Goal: Task Accomplishment & Management: Complete application form

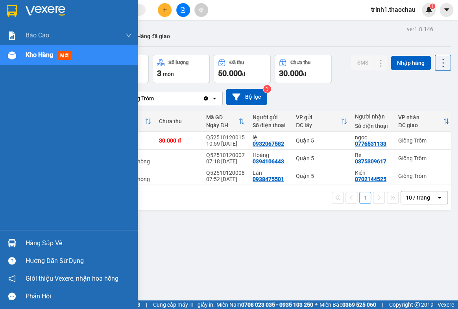
drag, startPoint x: 35, startPoint y: 245, endPoint x: 39, endPoint y: 241, distance: 5.6
click at [35, 245] on div "Hàng sắp về" at bounding box center [79, 243] width 106 height 12
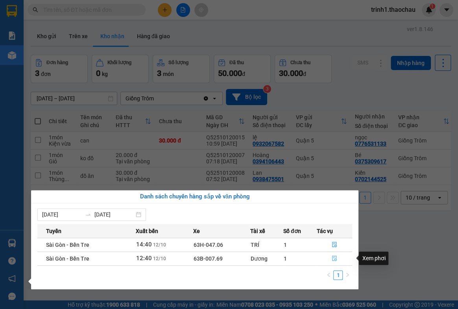
click at [337, 260] on button "button" at bounding box center [334, 258] width 35 height 13
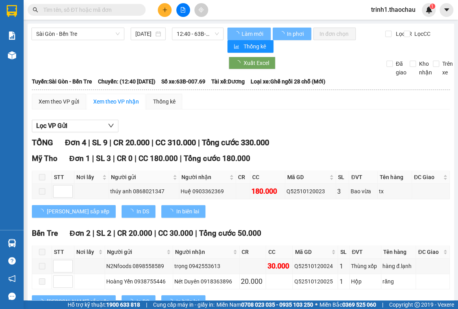
scroll to position [103, 0]
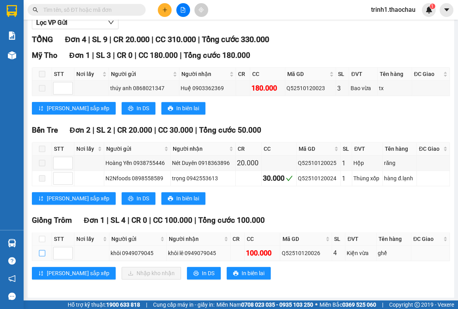
click at [40, 252] on input "checkbox" at bounding box center [42, 253] width 6 height 6
checkbox input "true"
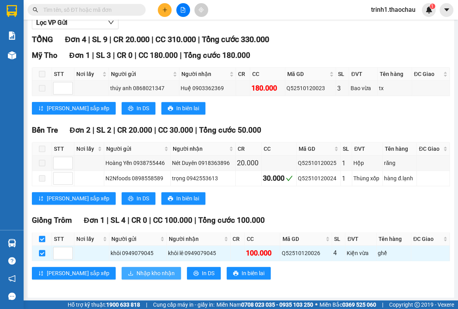
click at [136, 273] on span "Nhập kho nhận" at bounding box center [155, 273] width 38 height 9
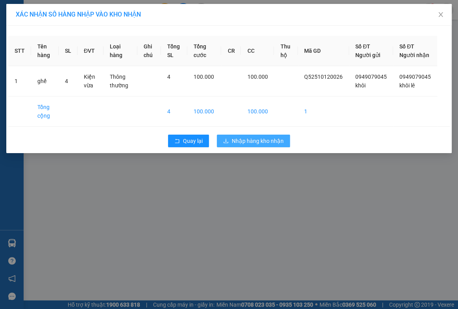
click at [248, 147] on button "Nhập hàng kho nhận" at bounding box center [253, 140] width 73 height 13
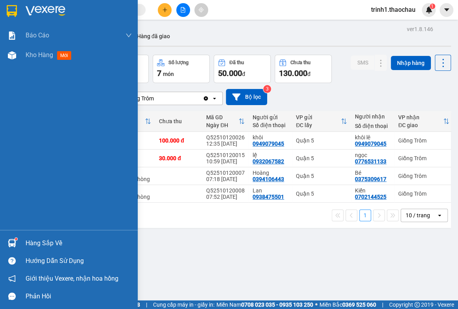
click at [30, 248] on div "Hàng sắp về" at bounding box center [79, 243] width 106 height 12
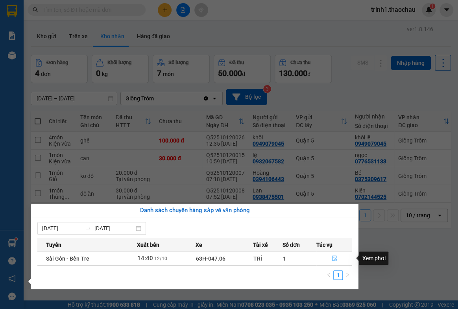
click at [331, 258] on icon "file-done" at bounding box center [334, 258] width 6 height 6
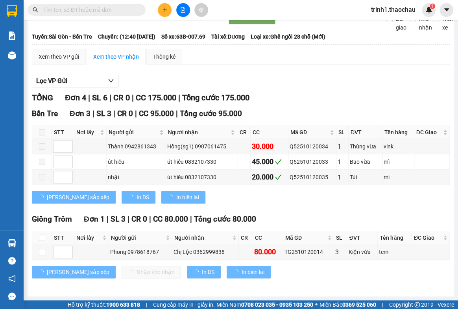
scroll to position [44, 0]
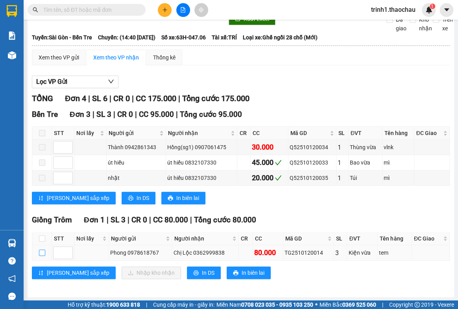
click at [42, 252] on input "checkbox" at bounding box center [42, 252] width 6 height 6
checkbox input "true"
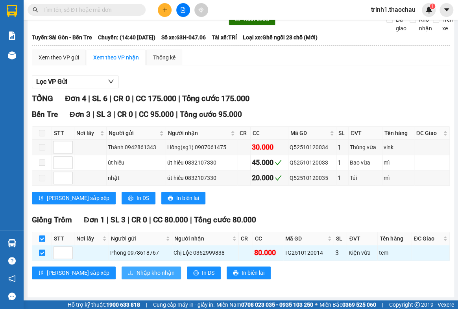
click at [136, 274] on span "Nhập kho nhận" at bounding box center [155, 272] width 38 height 9
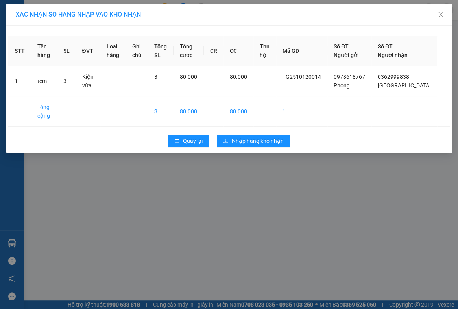
click at [263, 167] on div "XÁC NHẬN SỐ HÀNG NHẬP VÀO KHO NHẬN STT Tên hàng SL ĐVT Loại hàng Ghi chú Tổng S…" at bounding box center [229, 154] width 458 height 309
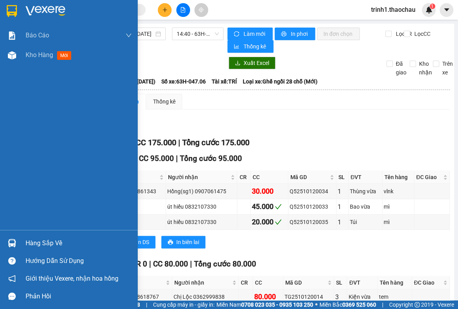
click at [39, 241] on div "Hàng sắp về" at bounding box center [79, 243] width 106 height 12
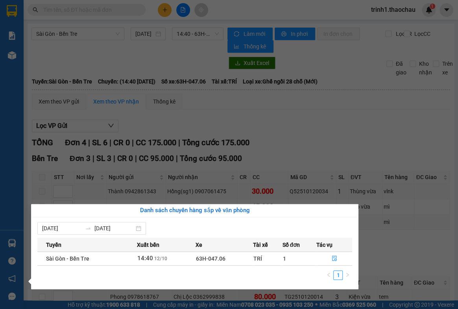
click at [160, 260] on span "12/10" at bounding box center [160, 259] width 13 height 6
click at [330, 258] on button "button" at bounding box center [334, 258] width 35 height 13
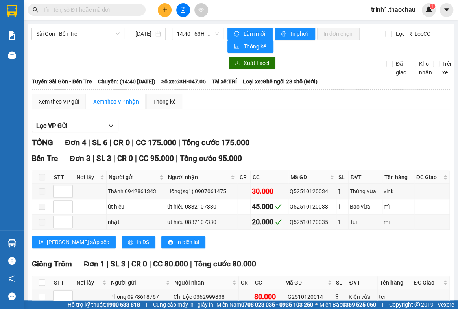
scroll to position [44, 0]
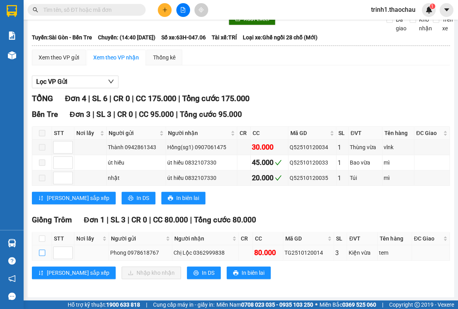
click at [42, 252] on input "checkbox" at bounding box center [42, 252] width 6 height 6
checkbox input "true"
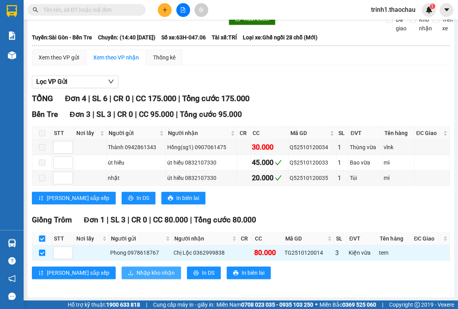
click at [136, 268] on span "Nhập kho nhận" at bounding box center [155, 272] width 38 height 9
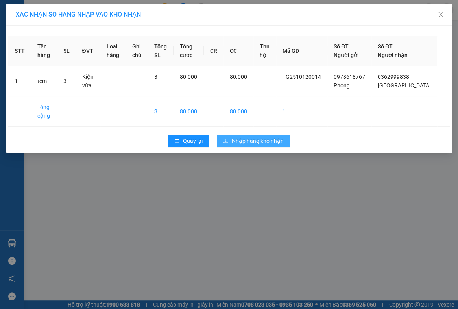
click at [234, 145] on span "Nhập hàng kho nhận" at bounding box center [258, 140] width 52 height 9
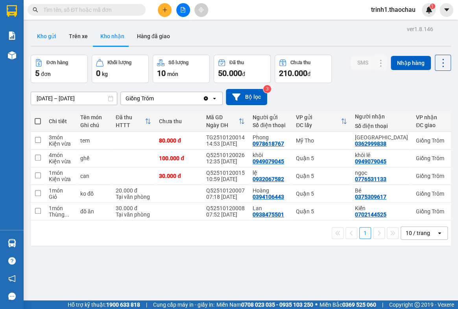
click at [47, 31] on button "Kho gửi" at bounding box center [47, 36] width 32 height 19
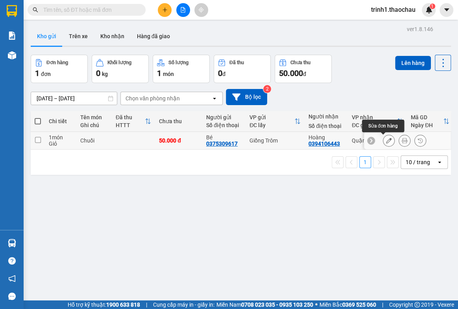
click at [386, 141] on icon at bounding box center [389, 141] width 6 height 6
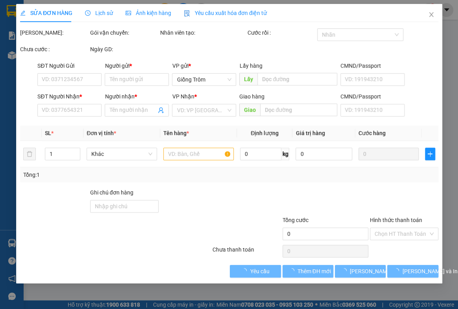
type input "0375309617"
type input "Bé"
type input "0394106443"
type input "Hoàng"
type input "50.000"
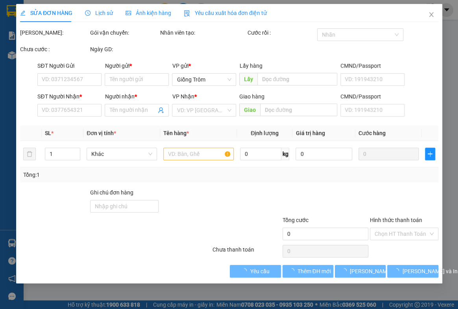
type input "50.000"
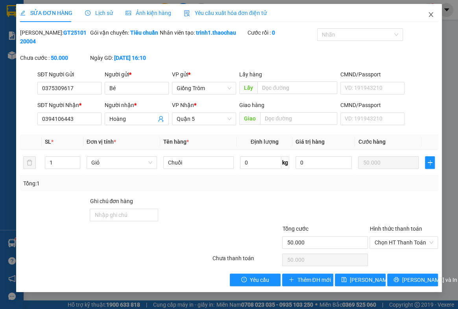
click at [430, 13] on icon "close" at bounding box center [430, 14] width 6 height 6
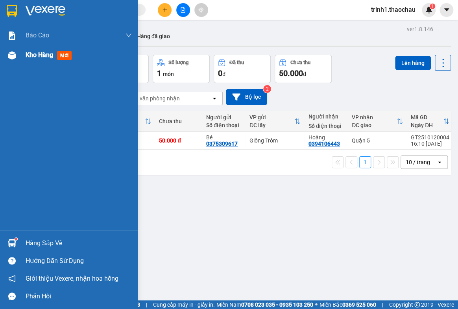
click at [38, 57] on span "Kho hàng" at bounding box center [40, 54] width 28 height 7
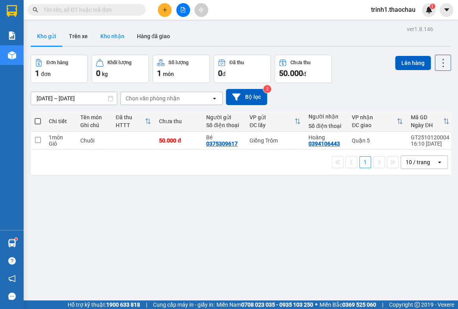
click at [112, 33] on button "Kho nhận" at bounding box center [112, 36] width 37 height 19
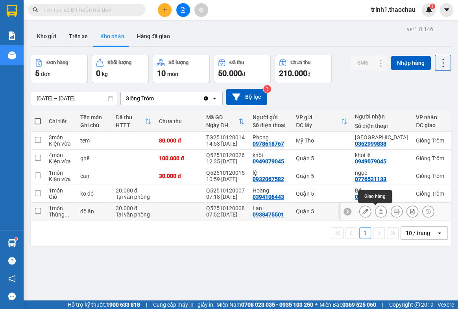
click at [378, 212] on icon at bounding box center [381, 211] width 6 height 6
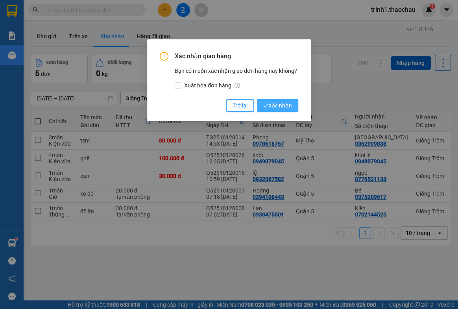
click at [289, 103] on span "Xác nhận" at bounding box center [277, 105] width 29 height 9
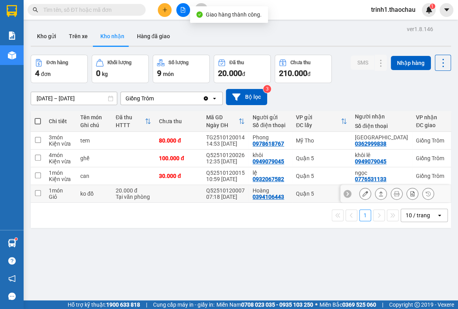
click at [378, 191] on icon at bounding box center [381, 194] width 6 height 6
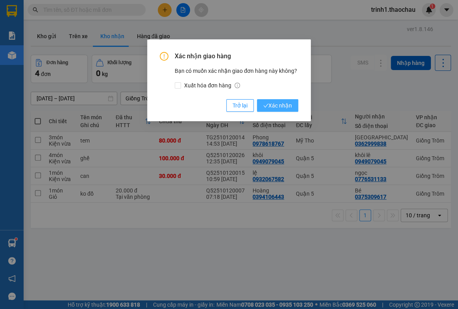
click at [272, 108] on span "Xác nhận" at bounding box center [277, 105] width 29 height 9
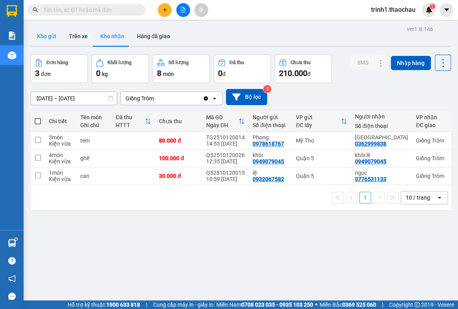
click at [47, 36] on button "Kho gửi" at bounding box center [47, 36] width 32 height 19
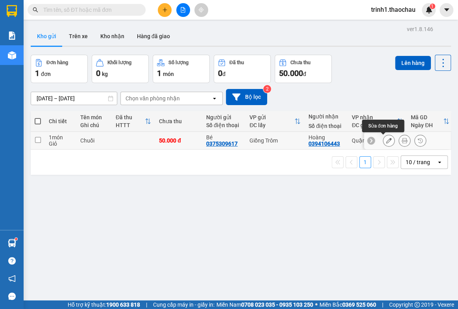
click at [386, 138] on icon at bounding box center [389, 141] width 6 height 6
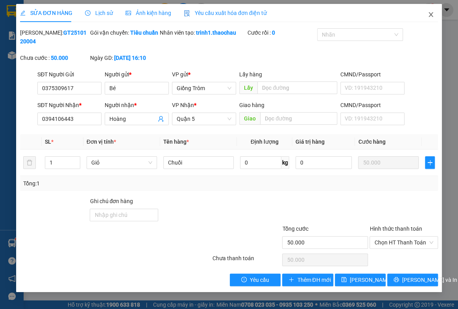
click at [433, 13] on icon "close" at bounding box center [430, 14] width 6 height 6
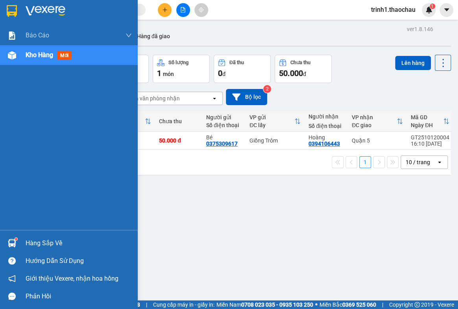
click at [40, 241] on div "Hàng sắp về" at bounding box center [79, 243] width 106 height 12
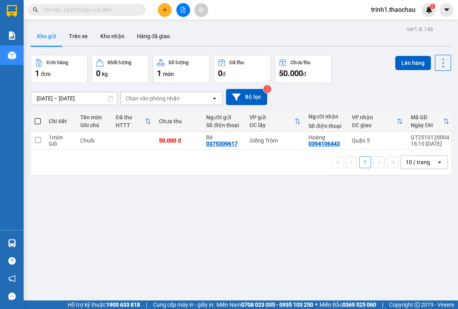
click at [385, 257] on section "Kết quả tìm kiếm ( 0 ) Bộ lọc No Data trinh1.thaochau 1 Báo cáo Báo cáo dòng ti…" at bounding box center [229, 154] width 458 height 309
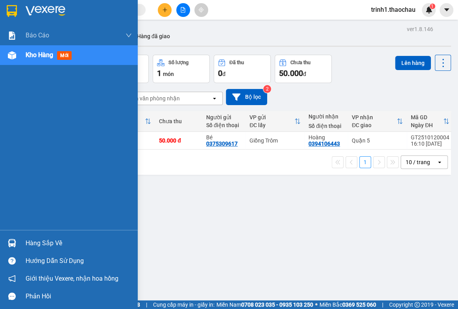
click at [45, 242] on div "Hàng sắp về" at bounding box center [79, 243] width 106 height 12
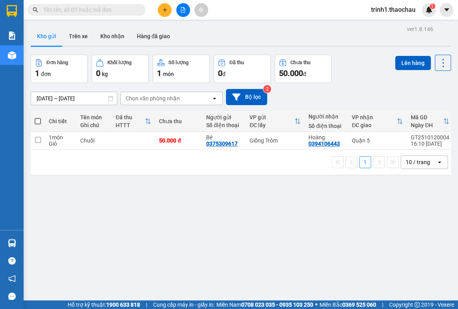
click at [421, 230] on section "Kết quả tìm kiếm ( 0 ) Bộ lọc No Data trinh1.thaochau 1 Báo cáo Báo cáo dòng ti…" at bounding box center [229, 154] width 458 height 309
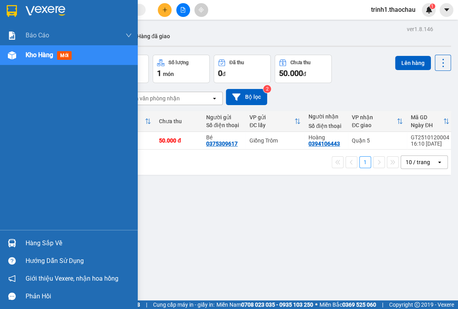
click at [48, 242] on div "Hàng sắp về" at bounding box center [79, 243] width 106 height 12
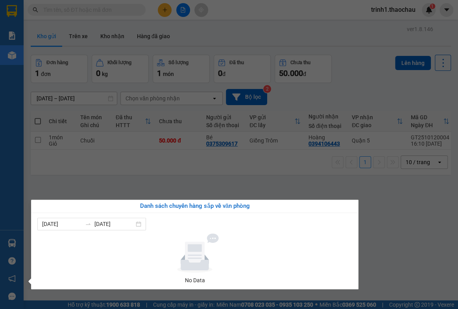
click at [370, 220] on section "Kết quả tìm kiếm ( 0 ) Bộ lọc No Data trinh1.thaochau 1 Báo cáo Báo cáo dòng ti…" at bounding box center [229, 154] width 458 height 309
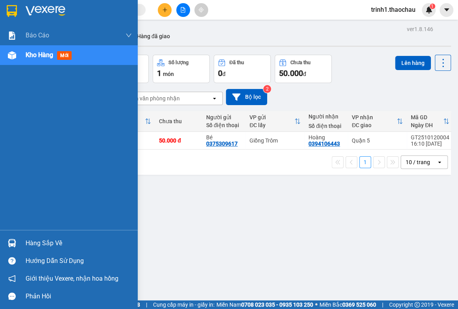
click at [61, 239] on div "Hàng sắp về" at bounding box center [79, 243] width 106 height 12
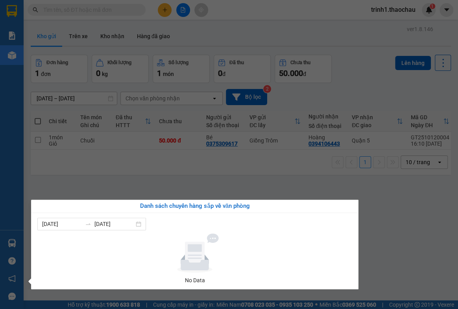
click at [387, 216] on section "Kết quả tìm kiếm ( 0 ) Bộ lọc No Data trinh1.thaochau 1 Báo cáo Báo cáo dòng ti…" at bounding box center [229, 154] width 458 height 309
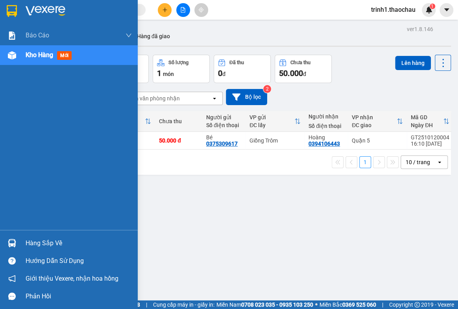
click at [42, 237] on div "Hàng sắp về" at bounding box center [79, 243] width 106 height 12
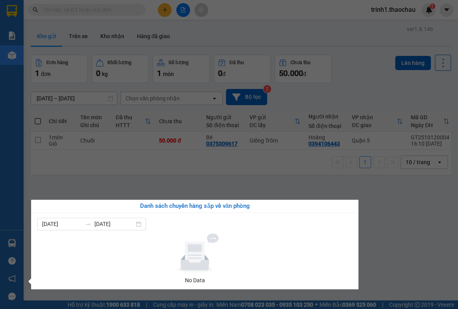
click at [430, 221] on section "Kết quả tìm kiếm ( 0 ) Bộ lọc No Data trinh1.thaochau 1 Báo cáo Báo cáo dòng ti…" at bounding box center [229, 154] width 458 height 309
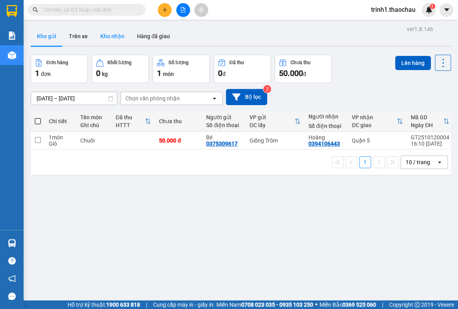
click at [114, 41] on button "Kho nhận" at bounding box center [112, 36] width 37 height 19
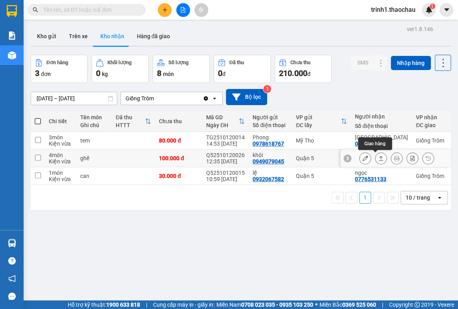
click at [378, 160] on icon at bounding box center [381, 158] width 6 height 6
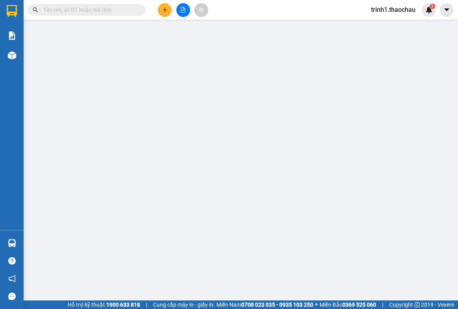
type input "0949079045"
type input "khôi"
type input "0949079045"
type input "khôi lê"
type input "100.000"
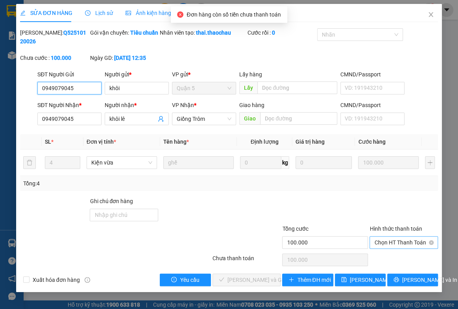
click at [392, 241] on span "Chọn HT Thanh Toán" at bounding box center [403, 242] width 59 height 12
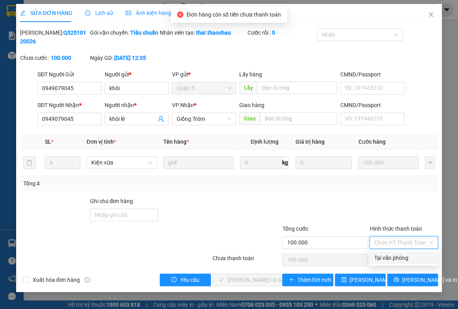
click at [392, 260] on div "Tại văn phòng" at bounding box center [403, 257] width 59 height 9
type input "0"
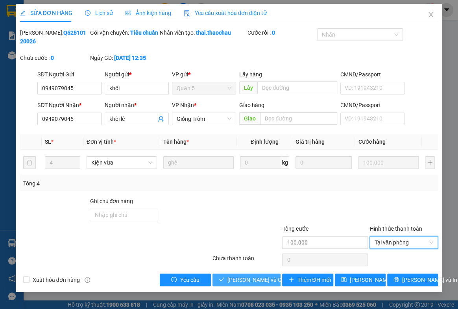
click at [226, 283] on button "[PERSON_NAME] và Giao hàng" at bounding box center [246, 279] width 68 height 13
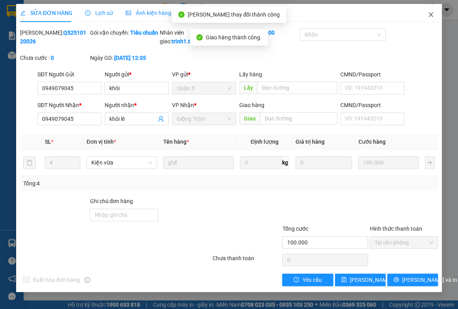
click at [427, 14] on icon "close" at bounding box center [430, 14] width 6 height 6
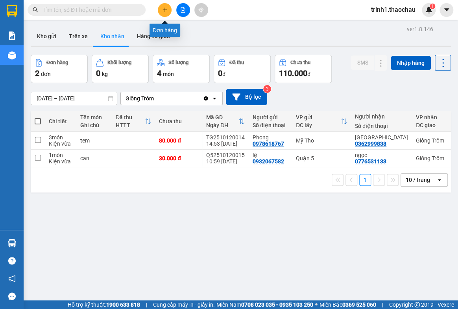
click at [164, 15] on button at bounding box center [165, 10] width 14 height 14
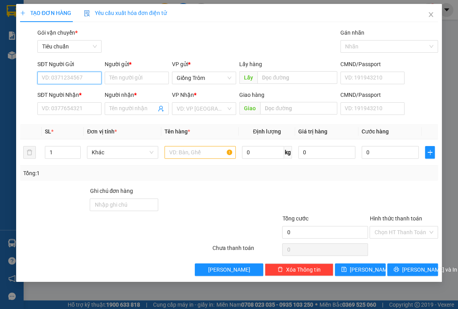
click at [76, 77] on input "SĐT Người Gửi" at bounding box center [69, 78] width 64 height 13
click at [71, 88] on div "0375309617 - Bé" at bounding box center [69, 93] width 64 height 13
type input "0375309617"
type input "Bé"
type input "0375309617"
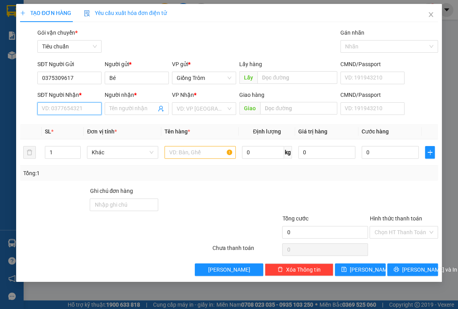
click at [65, 110] on input "SĐT Người Nhận *" at bounding box center [69, 108] width 64 height 13
click at [70, 134] on div "0394106443 - Hoàng" at bounding box center [69, 137] width 55 height 9
type input "0394106443"
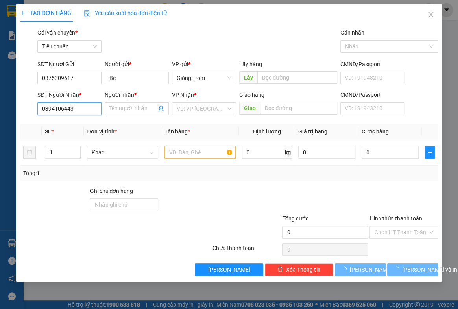
type input "Hoàng"
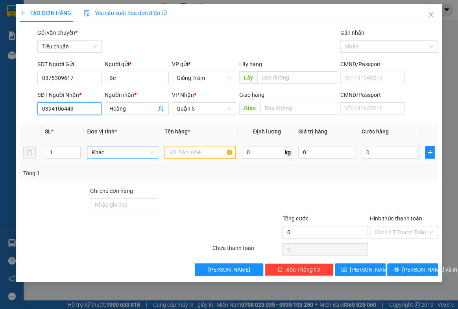
click at [113, 154] on span "Khác" at bounding box center [123, 152] width 62 height 12
type input "GIO"
click at [106, 166] on div "Giỏ" at bounding box center [123, 167] width 62 height 9
click at [189, 149] on input "text" at bounding box center [199, 152] width 71 height 13
type input "r"
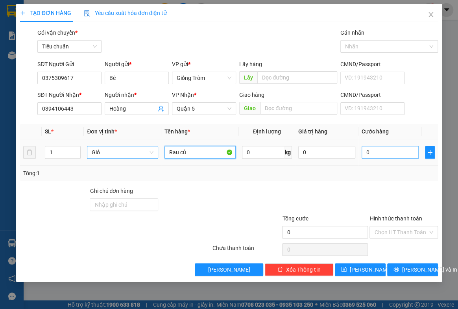
type input "Rau củ"
click at [384, 146] on input "0" at bounding box center [389, 152] width 57 height 13
type input "5"
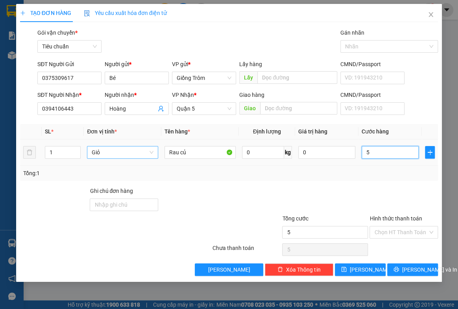
type input "50"
type input "50.000"
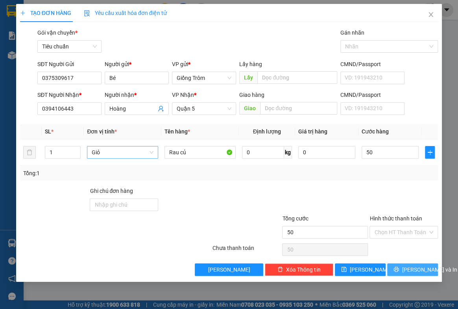
type input "50.000"
click at [414, 267] on span "[PERSON_NAME] và In" at bounding box center [429, 269] width 55 height 9
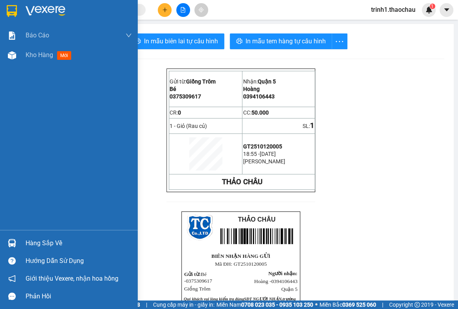
click at [44, 241] on div "Hàng sắp về" at bounding box center [79, 243] width 106 height 12
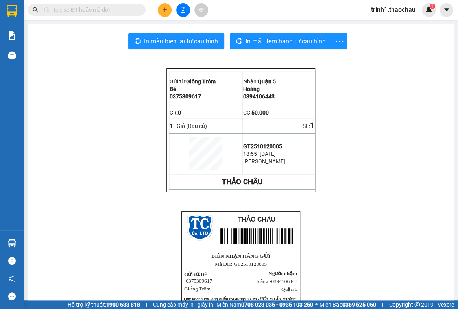
drag, startPoint x: 457, startPoint y: 200, endPoint x: 193, endPoint y: 7, distance: 326.6
click at [457, 198] on section "Kết quả tìm kiếm ( 0 ) Bộ lọc No Data trinh1.thaochau 1 Báo cáo Báo cáo dòng ti…" at bounding box center [229, 154] width 458 height 309
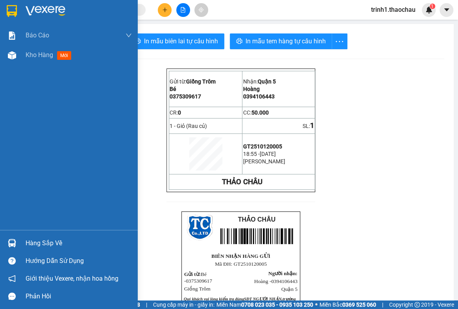
click at [55, 242] on div "Hàng sắp về" at bounding box center [79, 243] width 106 height 12
click at [55, 242] on body "Kết quả tìm kiếm ( 0 ) Bộ lọc No Data trinh1.thaochau 1 Báo cáo Báo cáo dòng ti…" at bounding box center [229, 154] width 458 height 309
click at [48, 57] on span "Kho hàng" at bounding box center [40, 54] width 28 height 7
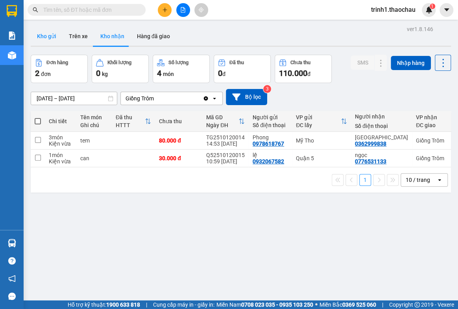
click at [48, 35] on button "Kho gửi" at bounding box center [47, 36] width 32 height 19
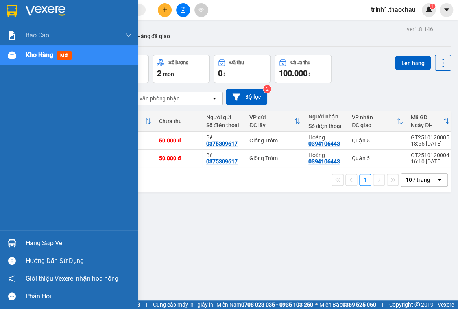
click at [42, 236] on div "Hàng sắp về" at bounding box center [69, 243] width 138 height 18
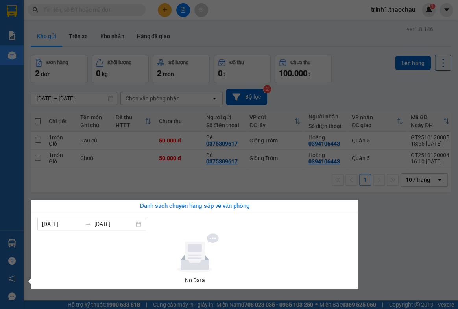
click at [404, 238] on section "Kết quả tìm kiếm ( 0 ) Bộ lọc No Data trinh1.thaochau 1 Báo cáo Báo cáo dòng ti…" at bounding box center [229, 154] width 458 height 309
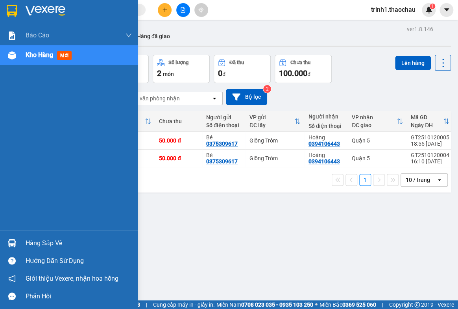
click at [40, 241] on div "Hàng sắp về" at bounding box center [79, 243] width 106 height 12
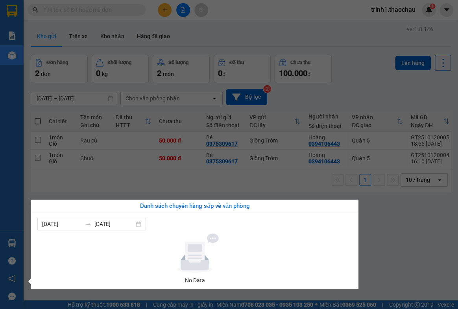
drag, startPoint x: 394, startPoint y: 232, endPoint x: 418, endPoint y: 142, distance: 93.1
click at [396, 230] on section "Kết quả tìm kiếm ( 0 ) Bộ lọc No Data trinh1.thaochau 1 Báo cáo Báo cáo dòng ti…" at bounding box center [229, 154] width 458 height 309
